Goal: Task Accomplishment & Management: Manage account settings

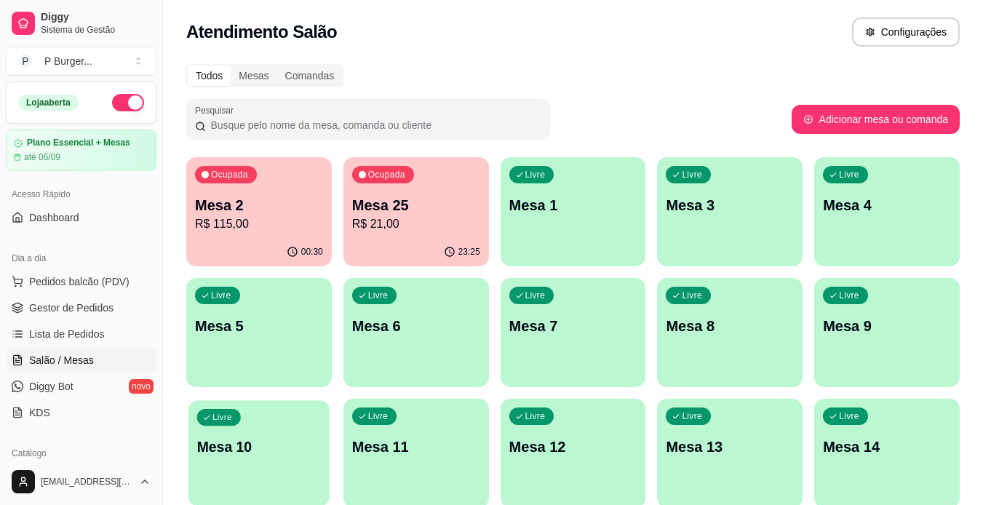
click at [303, 454] on p "Mesa 10" at bounding box center [259, 447] width 124 height 20
click at [111, 305] on span "Gestor de Pedidos" at bounding box center [71, 307] width 84 height 15
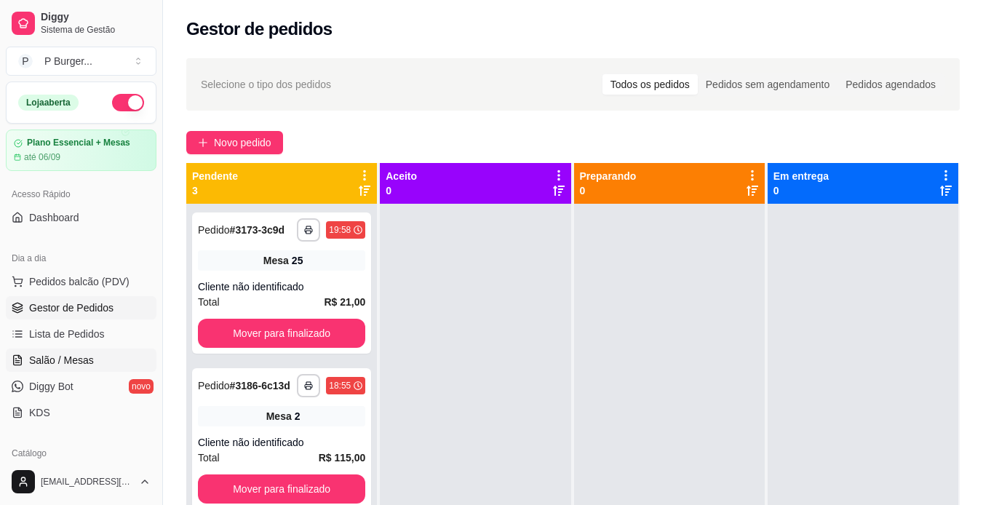
click at [79, 354] on span "Salão / Mesas" at bounding box center [61, 360] width 65 height 15
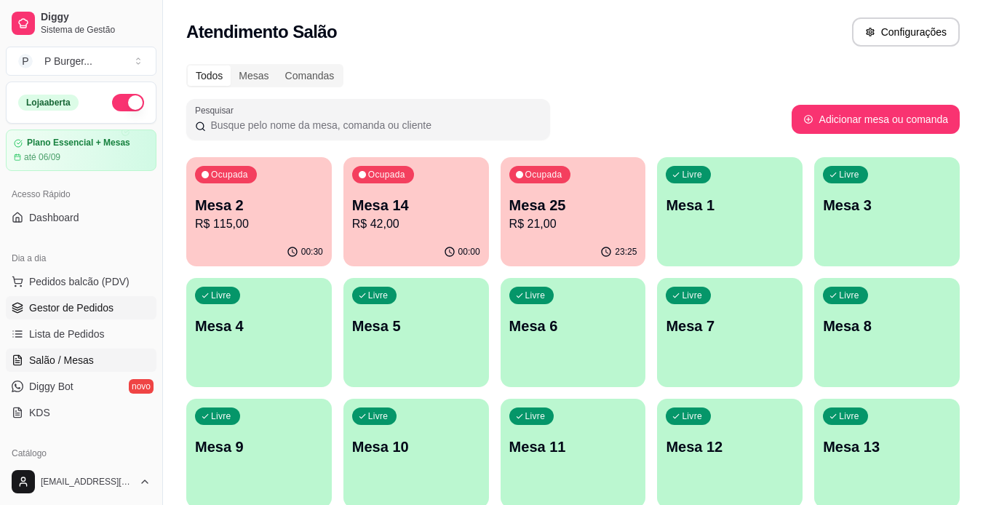
click at [82, 298] on link "Gestor de Pedidos" at bounding box center [81, 307] width 151 height 23
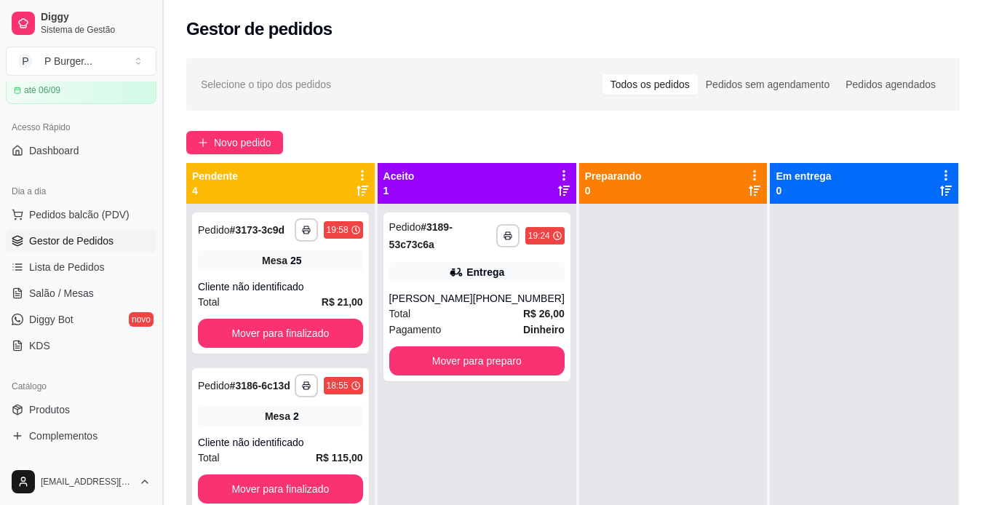
scroll to position [68, 0]
click at [100, 407] on link "Produtos" at bounding box center [81, 408] width 151 height 23
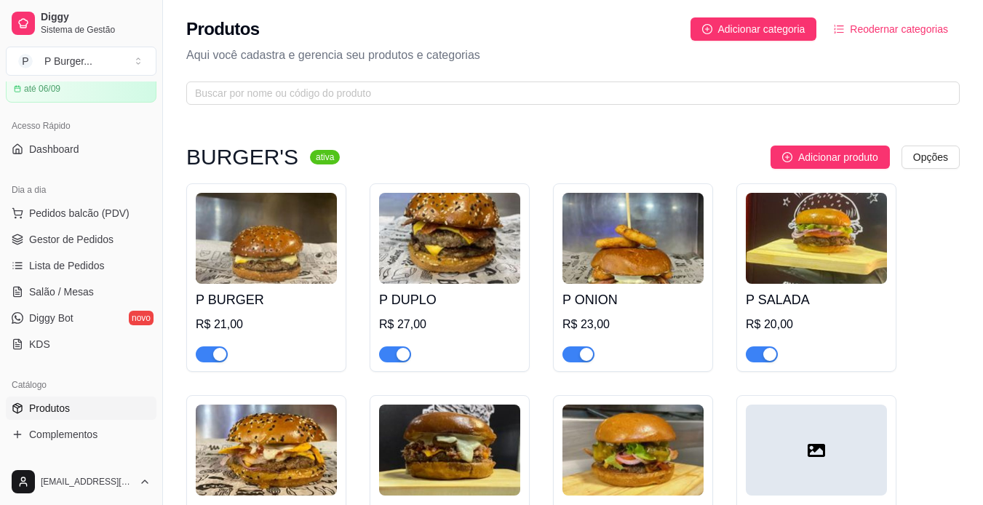
click at [62, 410] on span "Produtos" at bounding box center [49, 408] width 41 height 15
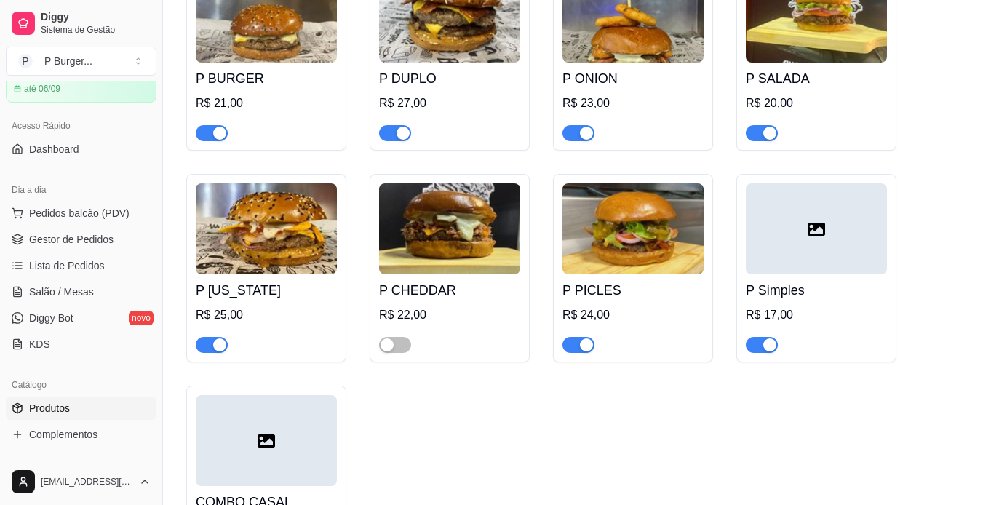
scroll to position [228, 0]
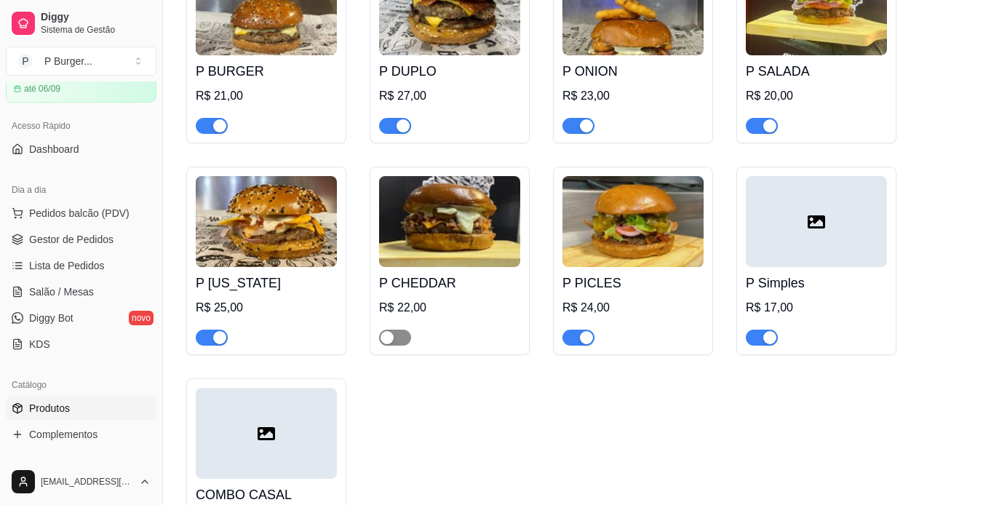
click at [400, 335] on span "button" at bounding box center [395, 338] width 32 height 16
click at [400, 335] on div "button" at bounding box center [403, 337] width 13 height 13
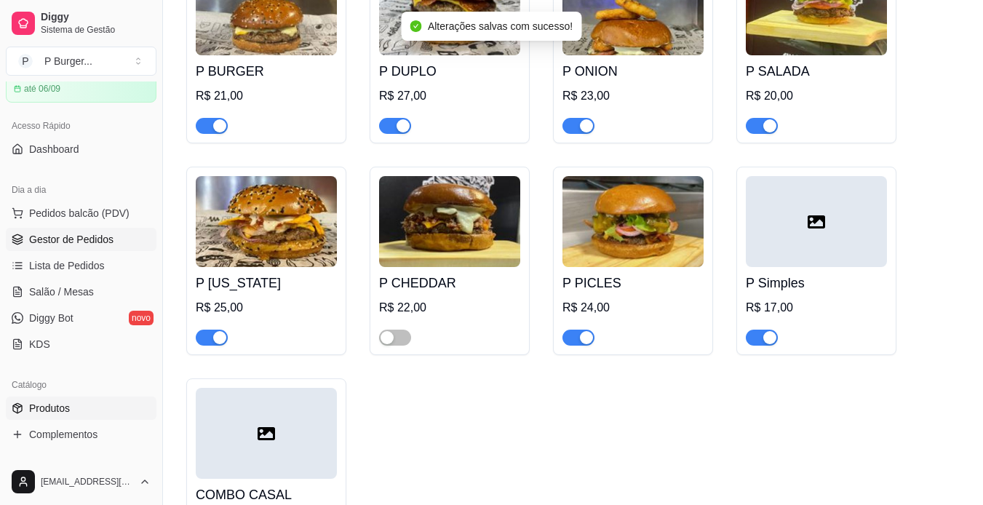
click at [73, 244] on span "Gestor de Pedidos" at bounding box center [71, 239] width 84 height 15
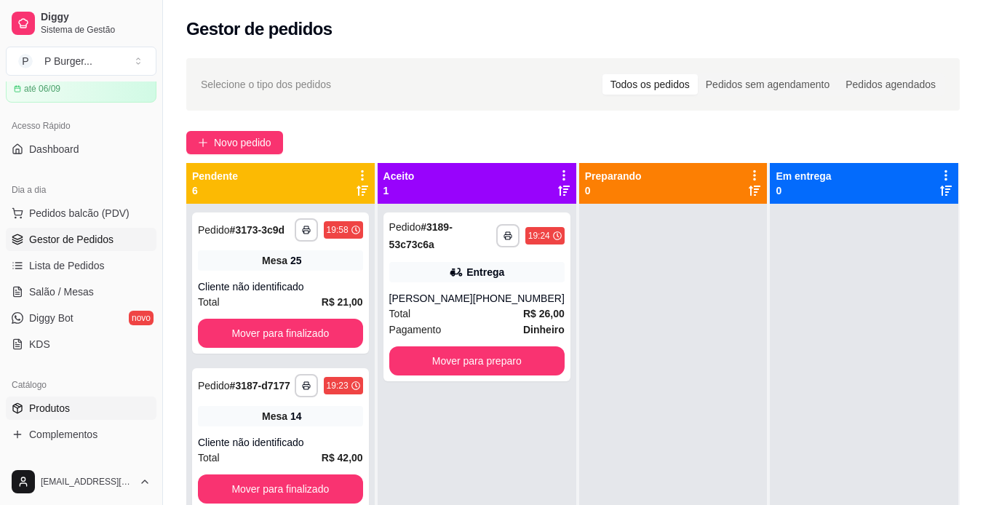
click at [88, 407] on link "Produtos" at bounding box center [81, 408] width 151 height 23
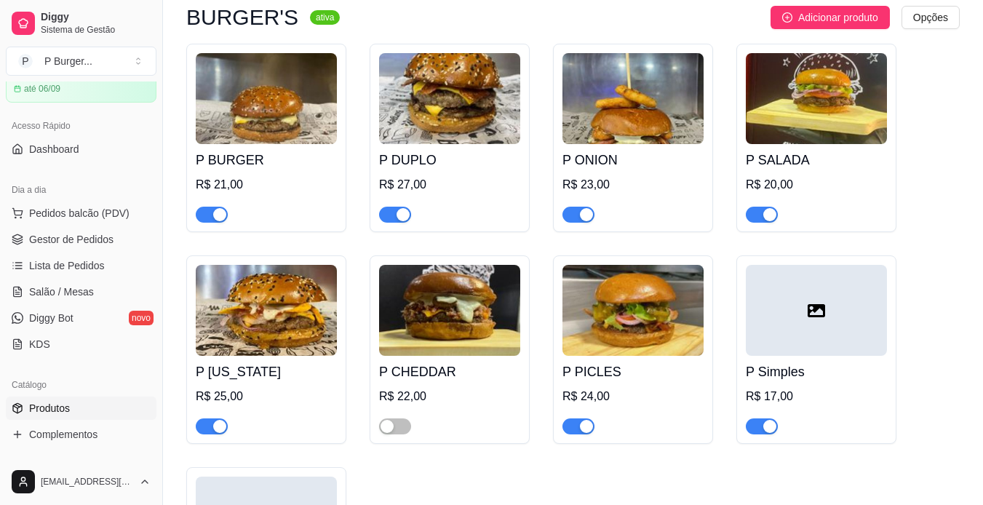
scroll to position [162, 0]
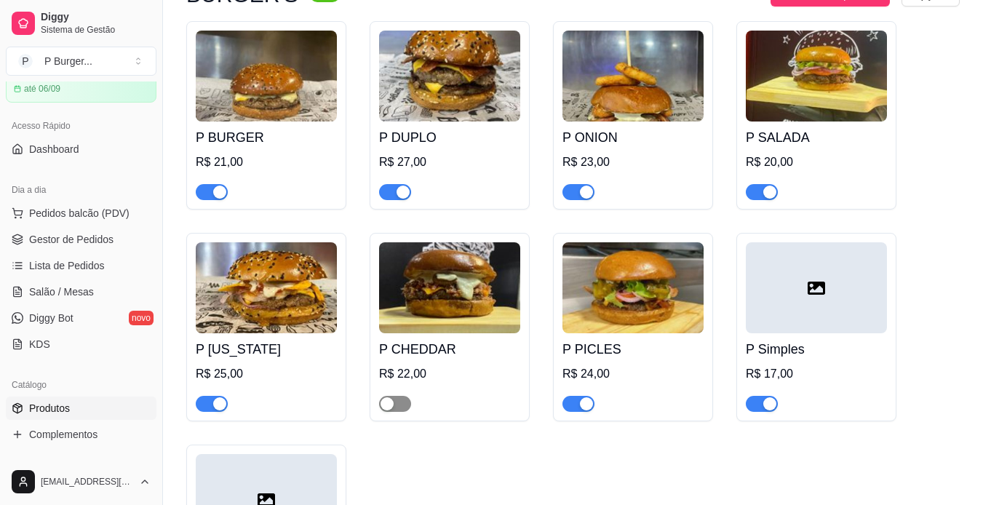
click at [404, 405] on span "button" at bounding box center [395, 404] width 32 height 16
click at [404, 405] on div "button" at bounding box center [403, 403] width 13 height 13
click at [81, 263] on span "Lista de Pedidos" at bounding box center [67, 265] width 76 height 15
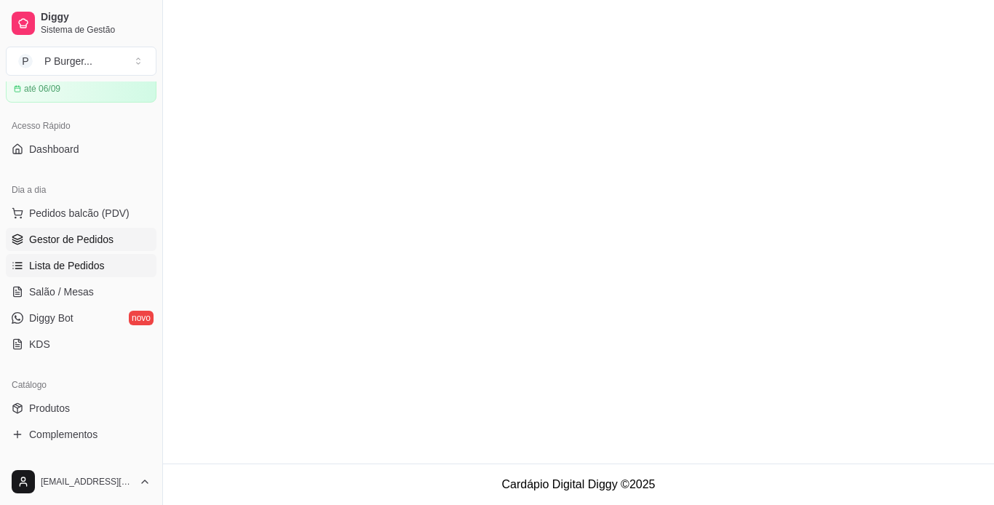
click at [81, 236] on span "Gestor de Pedidos" at bounding box center [71, 239] width 84 height 15
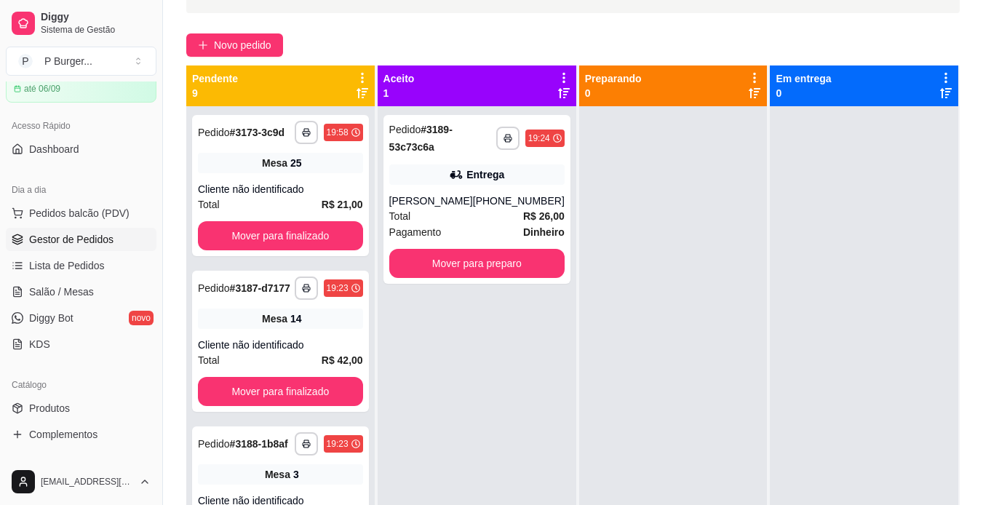
scroll to position [109, 0]
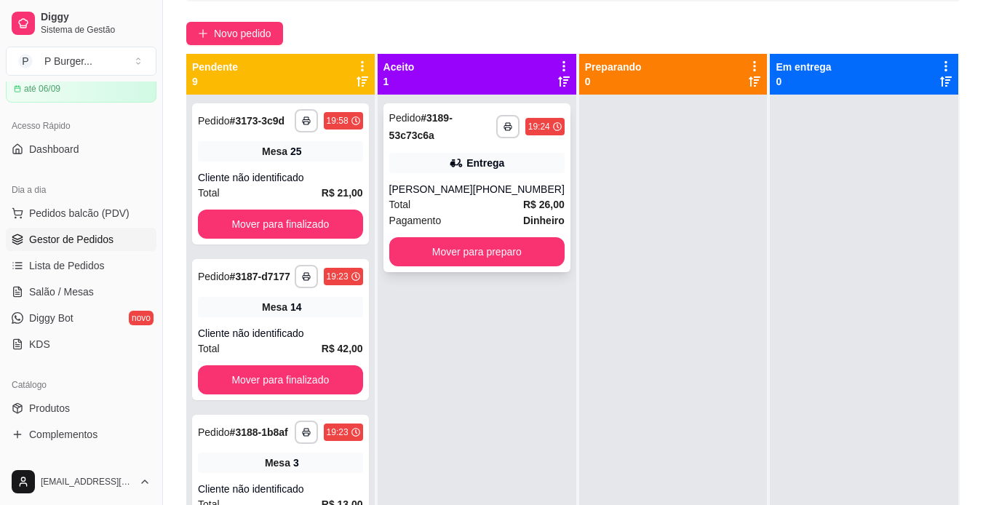
click at [419, 214] on span "Pagamento" at bounding box center [415, 220] width 52 height 16
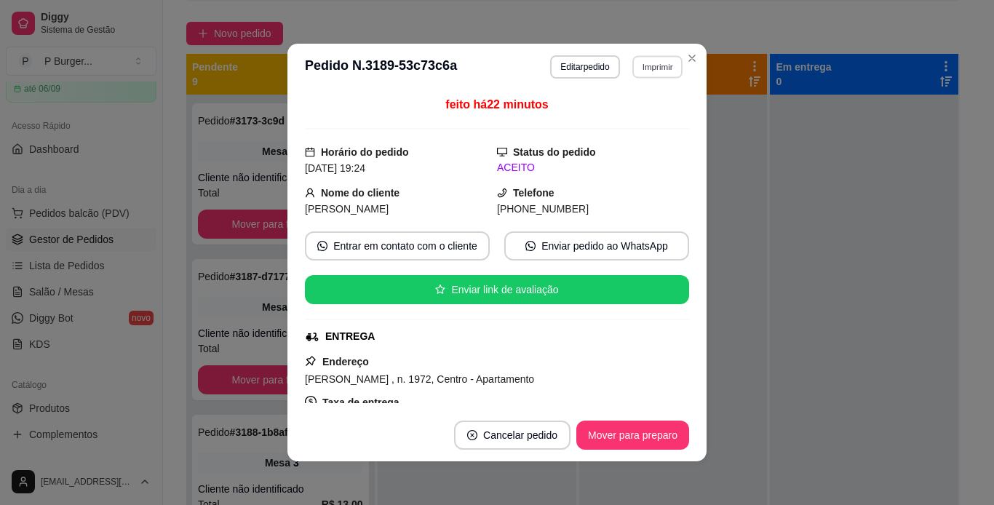
click at [650, 66] on button "Imprimir" at bounding box center [657, 66] width 50 height 23
click at [644, 115] on button "IMPRESSORA" at bounding box center [626, 117] width 102 height 23
click at [653, 56] on button "Imprimir" at bounding box center [657, 66] width 50 height 23
click at [656, 124] on button "IMPRESSORA" at bounding box center [626, 117] width 102 height 23
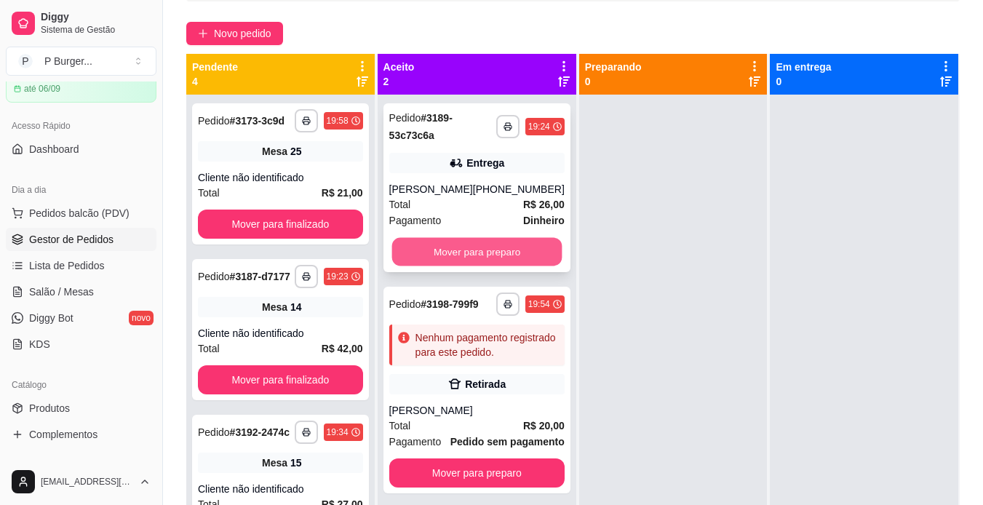
click at [520, 248] on button "Mover para preparo" at bounding box center [476, 252] width 170 height 28
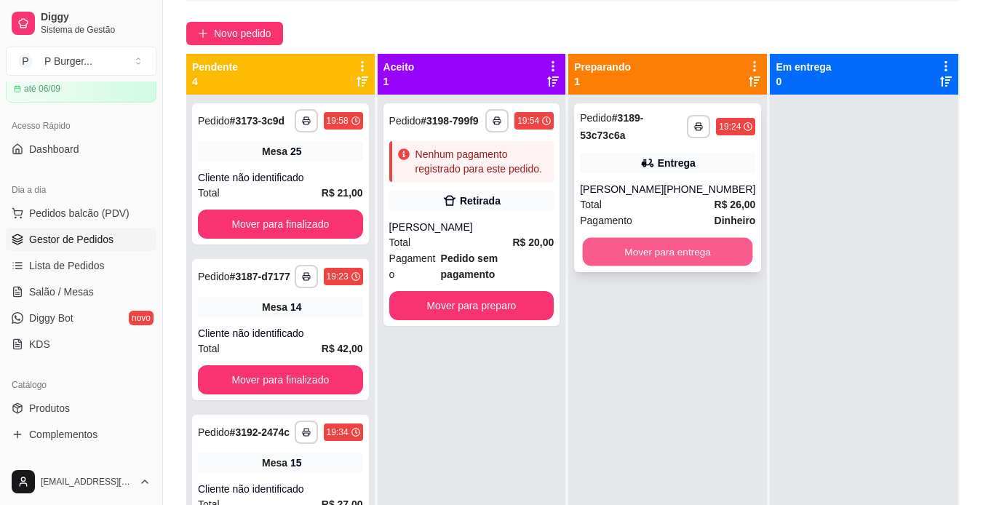
click at [608, 247] on button "Mover para entrega" at bounding box center [668, 252] width 170 height 28
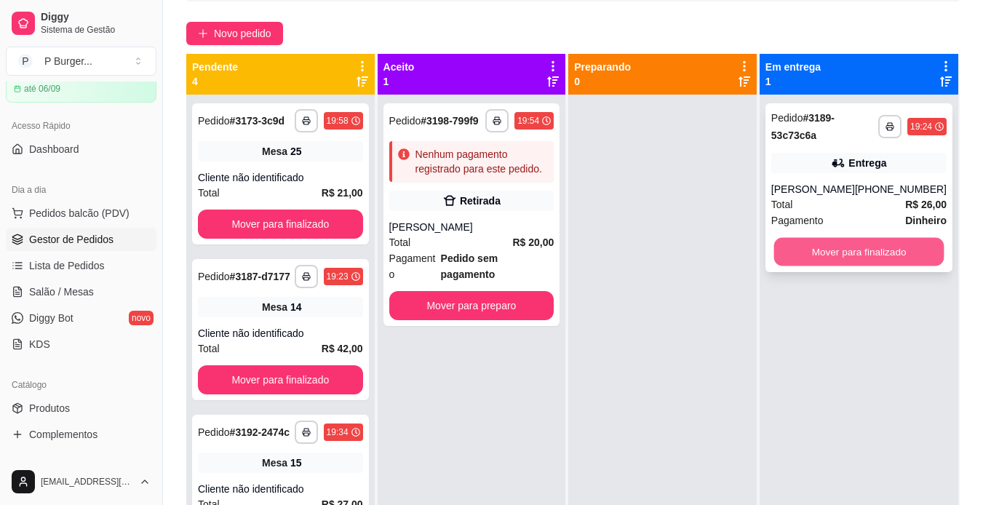
click at [794, 247] on button "Mover para finalizado" at bounding box center [858, 252] width 170 height 28
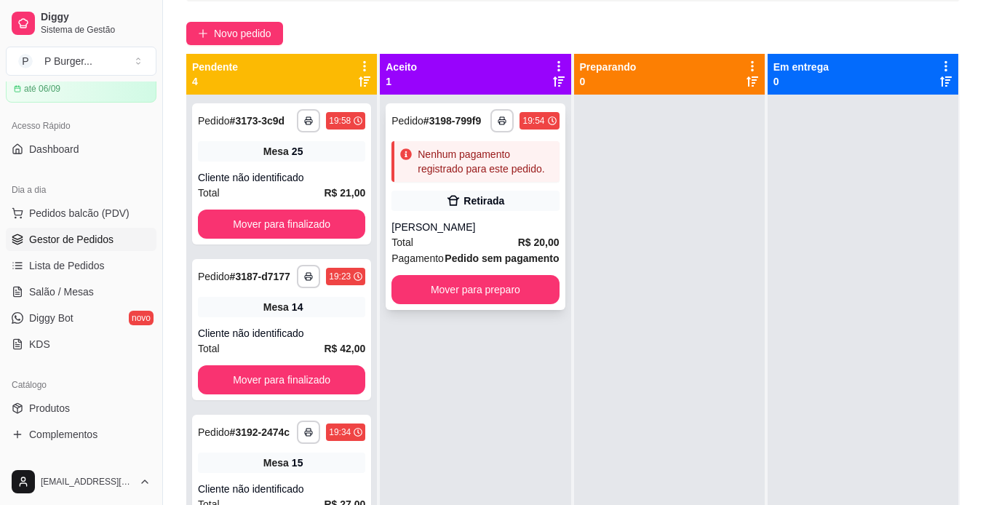
click at [514, 216] on div "**********" at bounding box center [475, 206] width 179 height 207
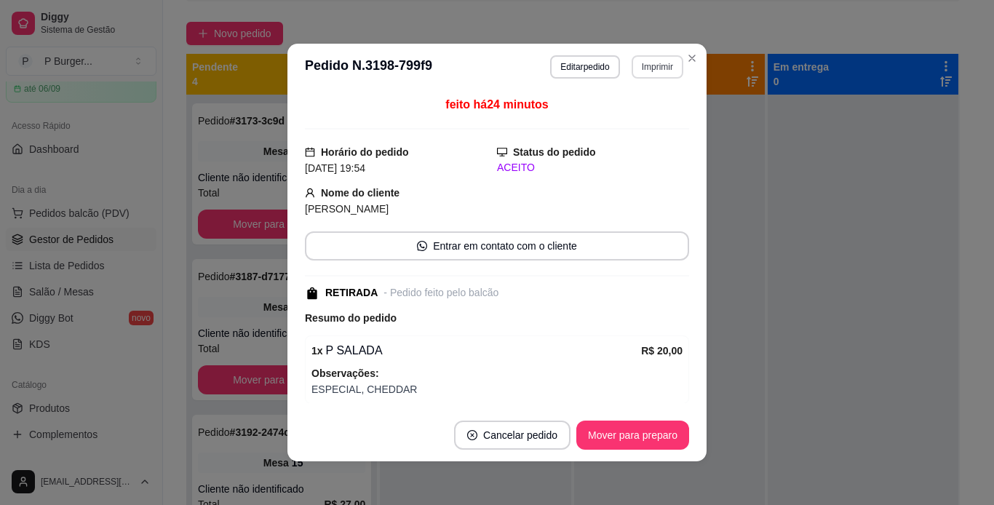
click at [646, 70] on button "Imprimir" at bounding box center [658, 66] width 52 height 23
click at [635, 120] on button "IMPRESSORA" at bounding box center [626, 117] width 102 height 23
click at [650, 68] on button "Imprimir" at bounding box center [657, 66] width 50 height 23
click at [657, 116] on button "IMPRESSORA" at bounding box center [626, 117] width 102 height 23
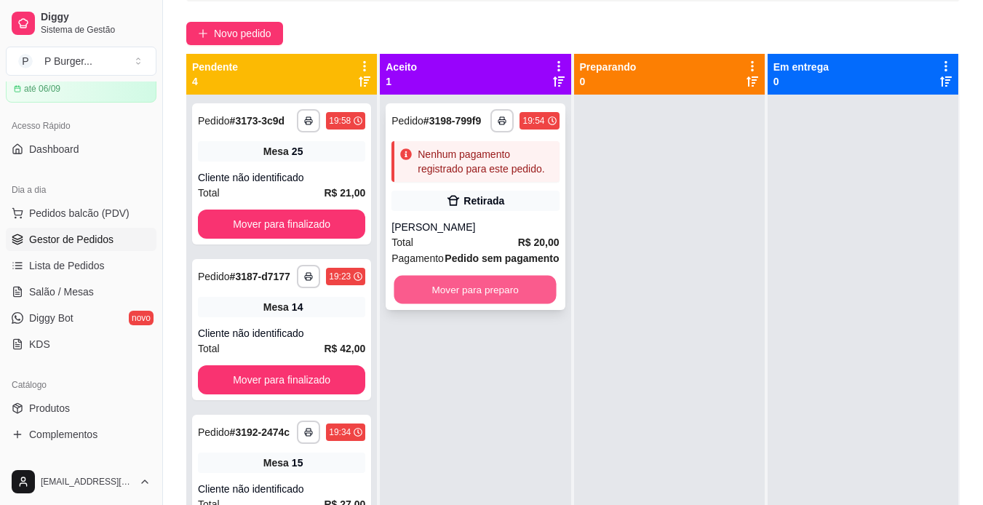
click at [501, 288] on button "Mover para preparo" at bounding box center [475, 290] width 162 height 28
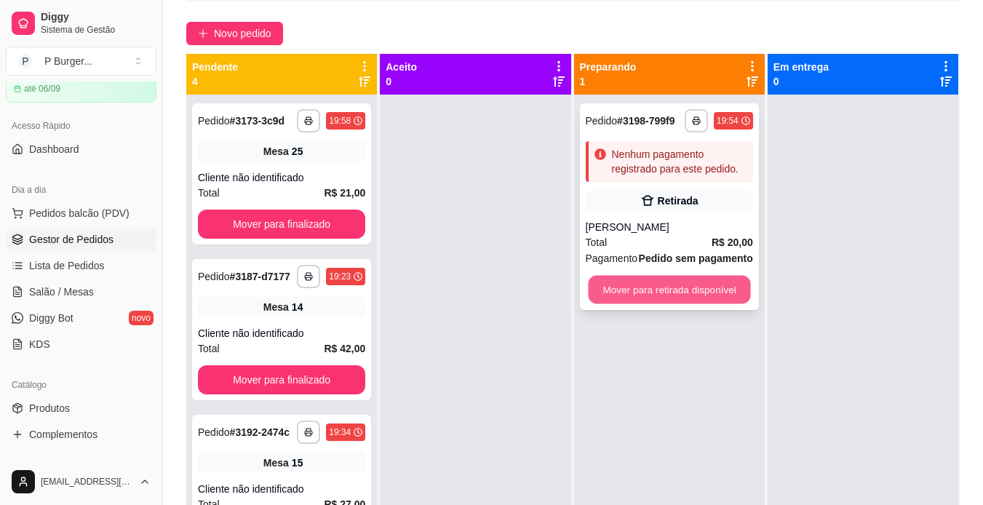
click at [596, 283] on button "Mover para retirada disponível" at bounding box center [669, 290] width 162 height 28
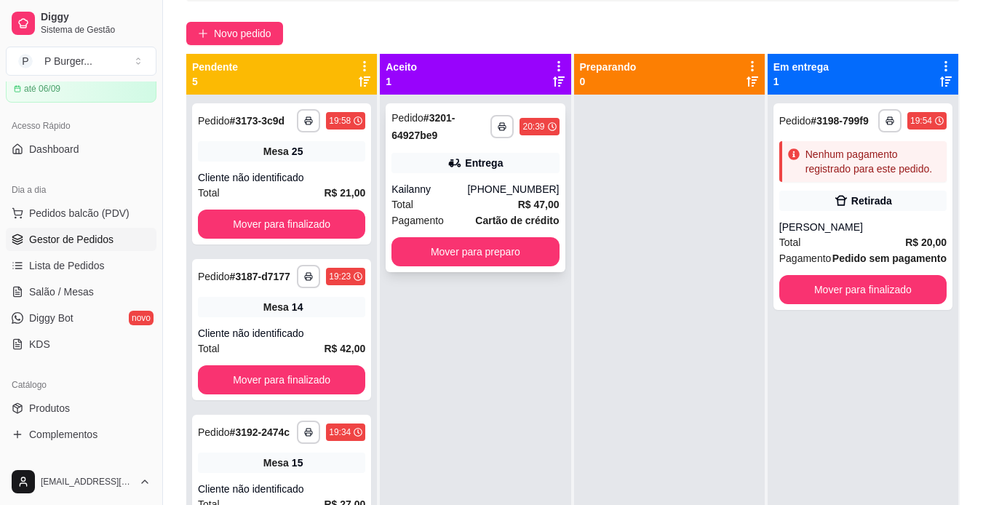
click at [478, 198] on div "Total R$ 47,00" at bounding box center [474, 204] width 167 height 16
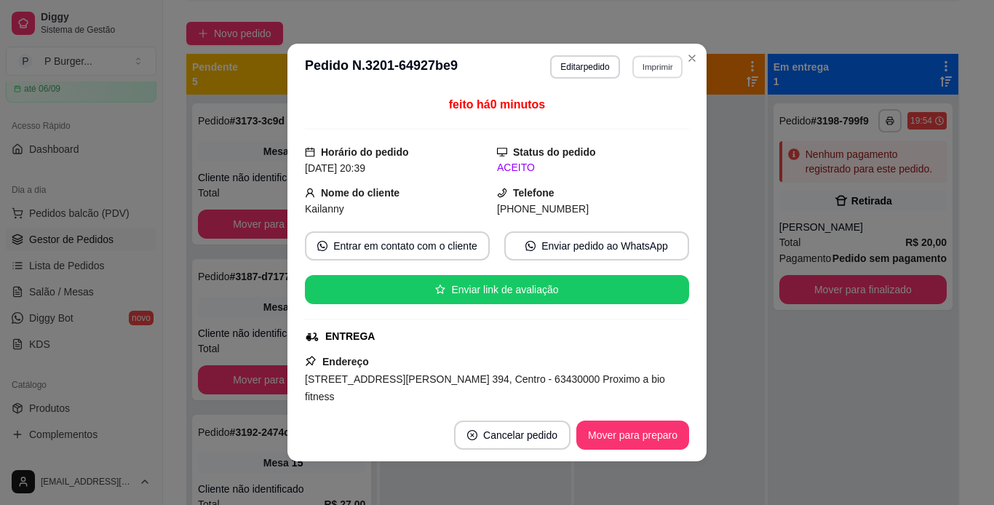
click at [648, 68] on button "Imprimir" at bounding box center [657, 66] width 50 height 23
click at [613, 113] on button "IMPRESSORA" at bounding box center [626, 117] width 102 height 23
click at [643, 69] on button "Imprimir" at bounding box center [657, 66] width 50 height 23
click at [634, 118] on button "IMPRESSORA" at bounding box center [626, 117] width 102 height 23
click at [634, 119] on div "feito há 0 minutos" at bounding box center [497, 112] width 384 height 33
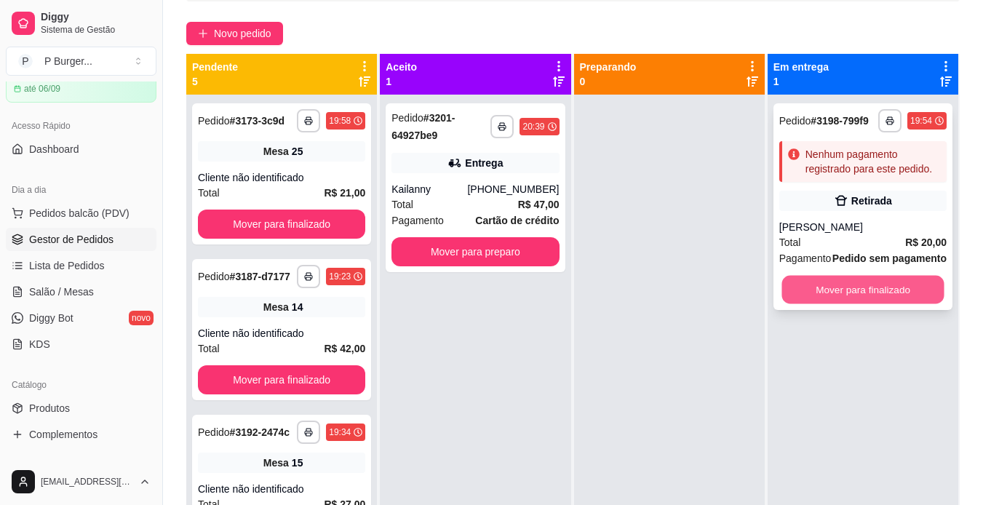
click at [827, 291] on button "Mover para finalizado" at bounding box center [862, 290] width 162 height 28
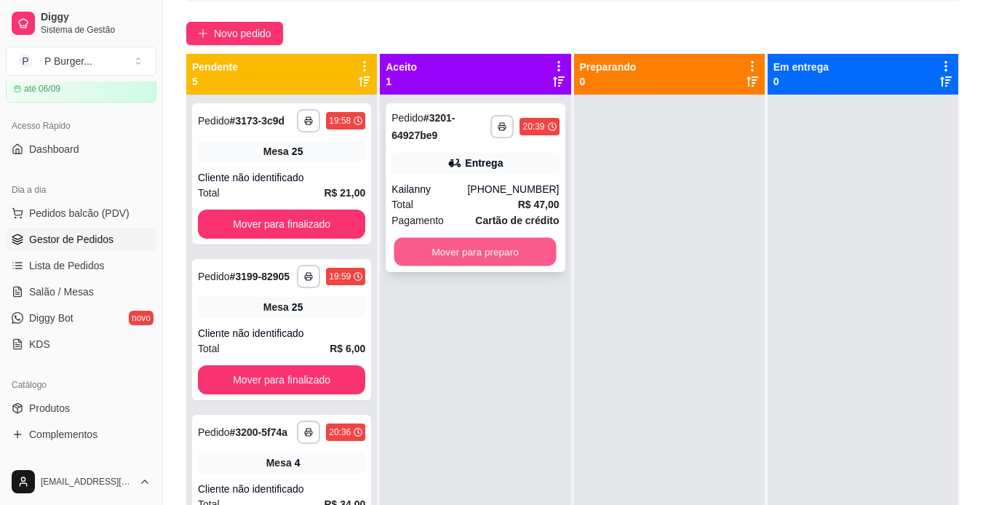
click at [495, 244] on button "Mover para preparo" at bounding box center [475, 252] width 162 height 28
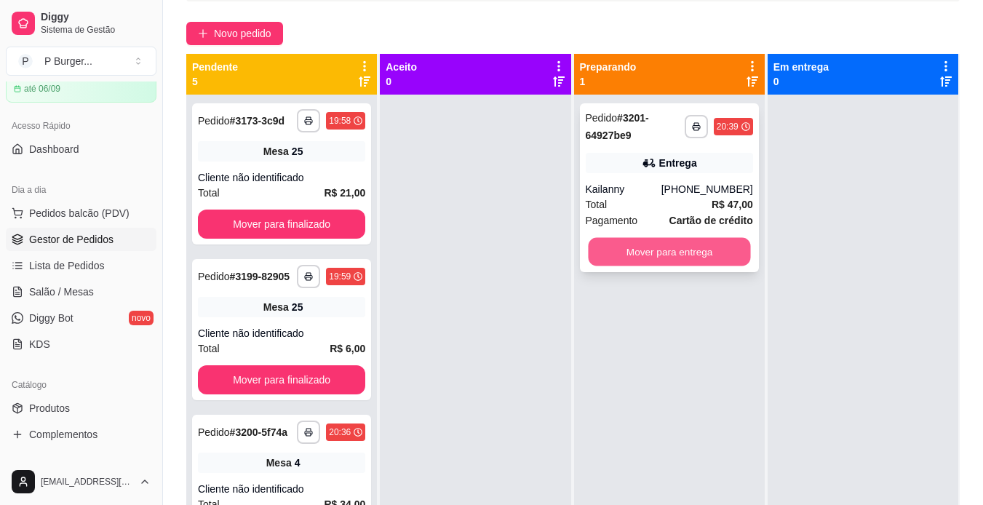
click at [663, 246] on button "Mover para entrega" at bounding box center [669, 252] width 162 height 28
